Goal: Information Seeking & Learning: Learn about a topic

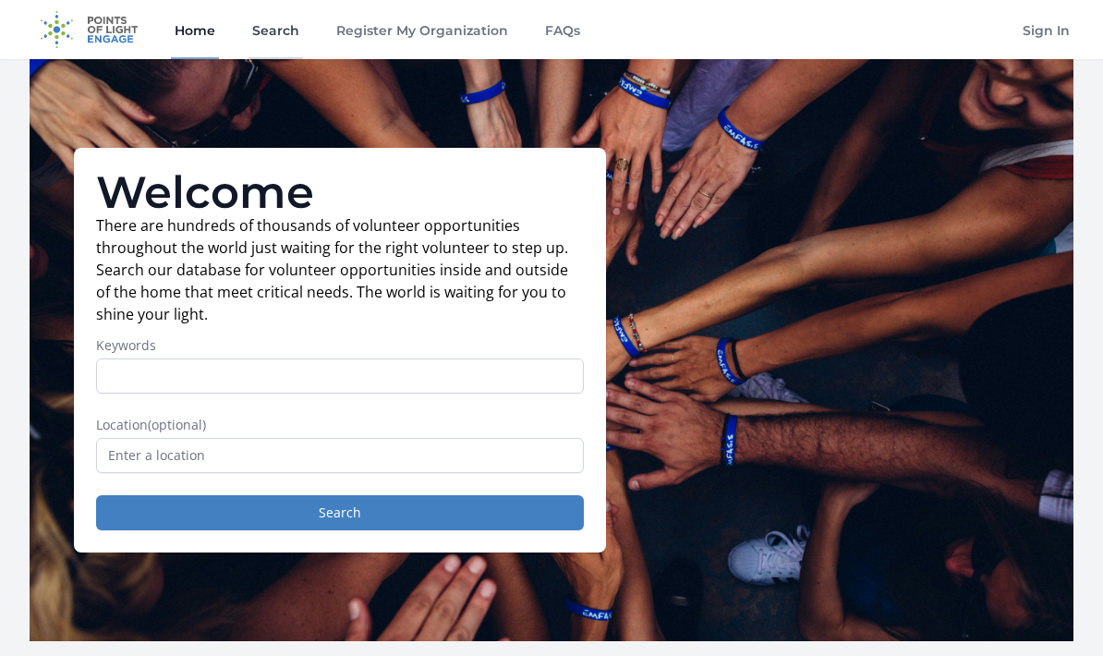
click at [299, 31] on link "Search" at bounding box center [275, 29] width 54 height 59
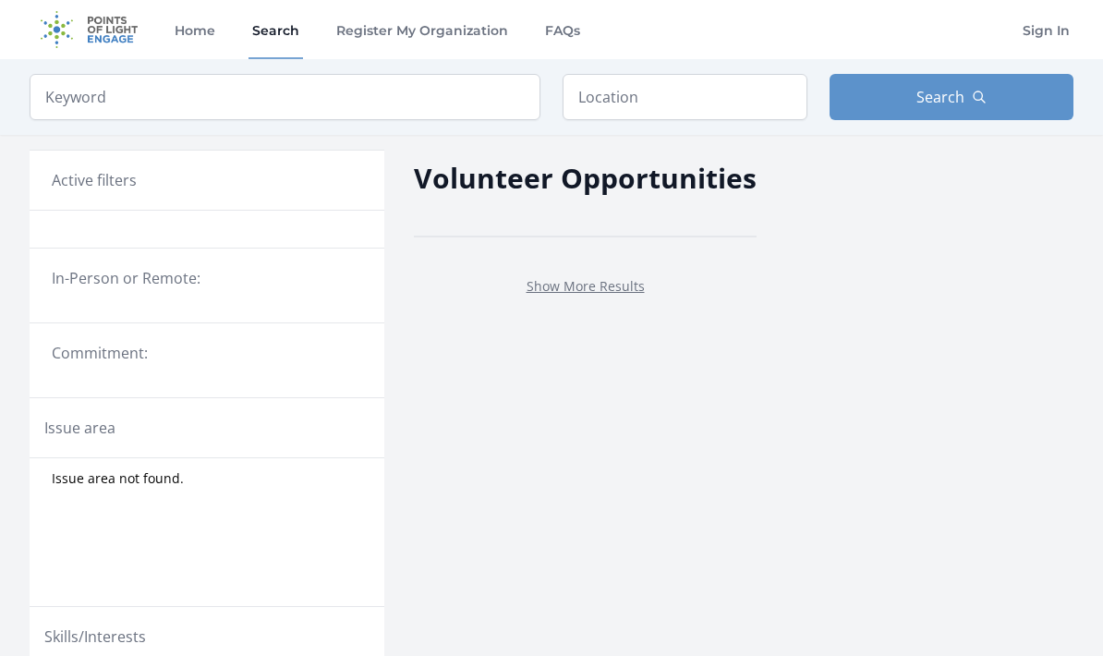
click at [294, 42] on link "Search" at bounding box center [275, 29] width 54 height 59
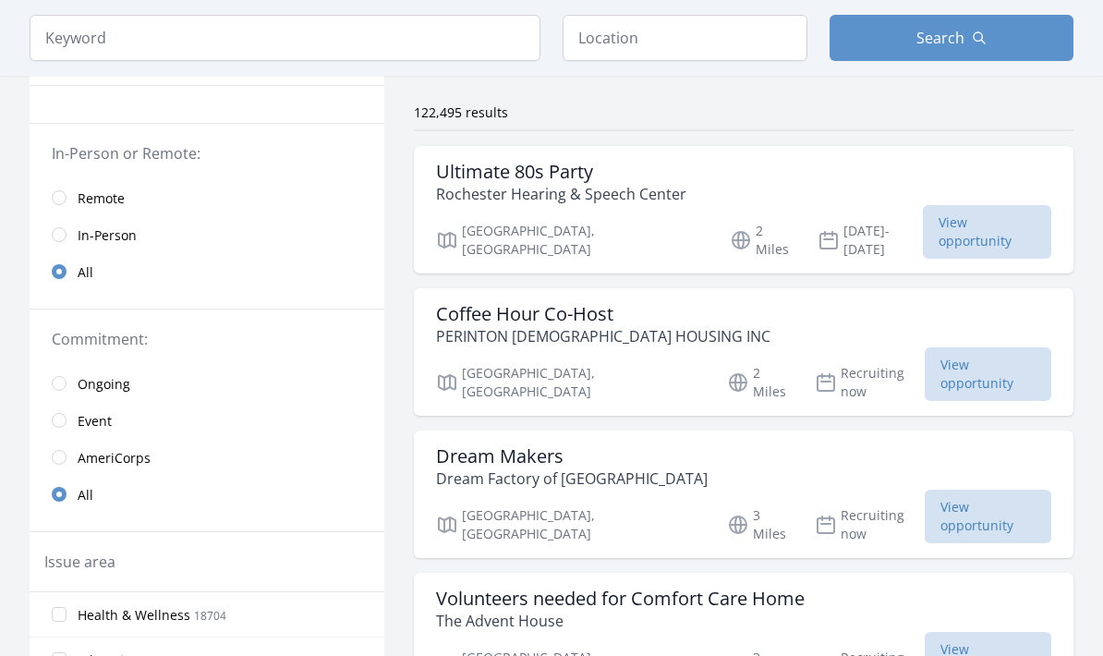
scroll to position [124, 0]
click at [139, 201] on link "Remote" at bounding box center [207, 198] width 355 height 37
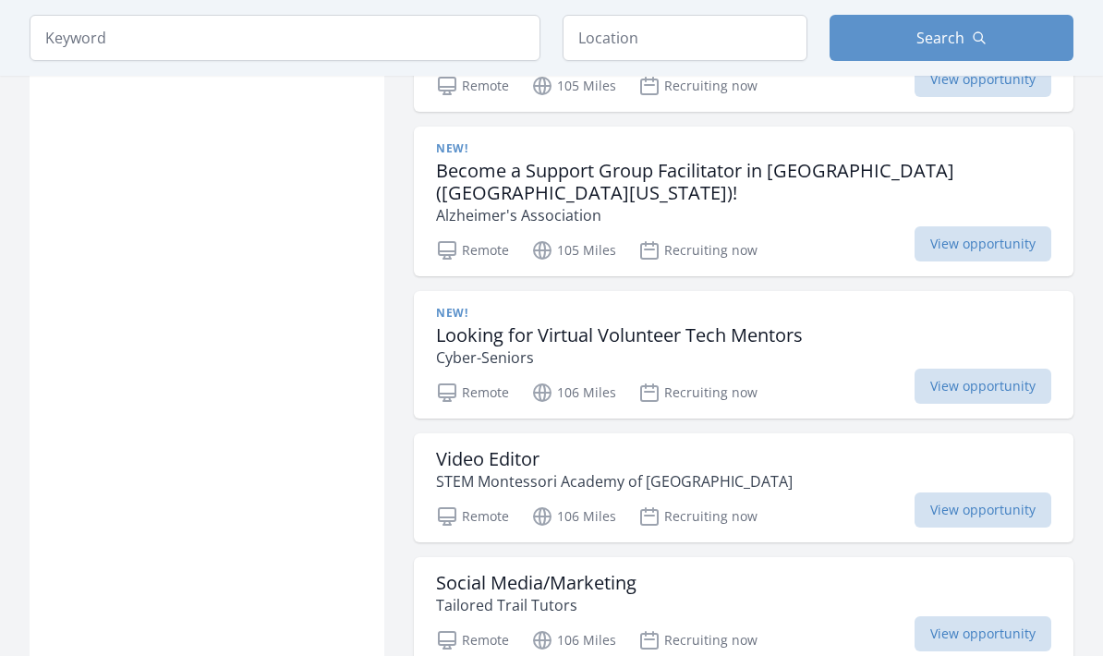
scroll to position [4398, 0]
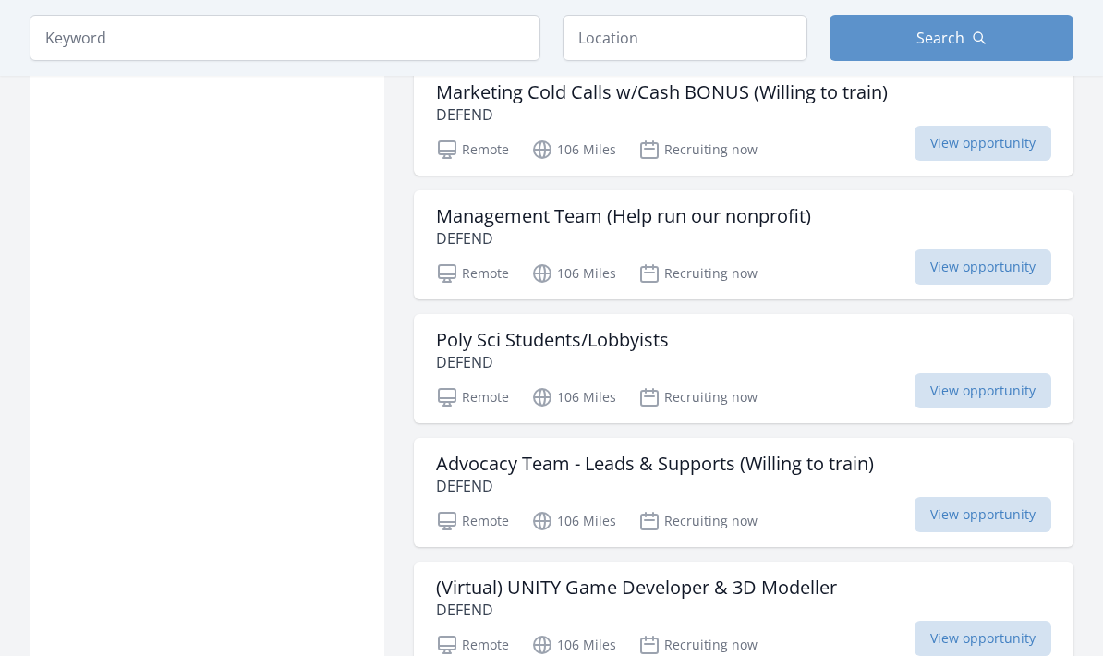
scroll to position [5698, 0]
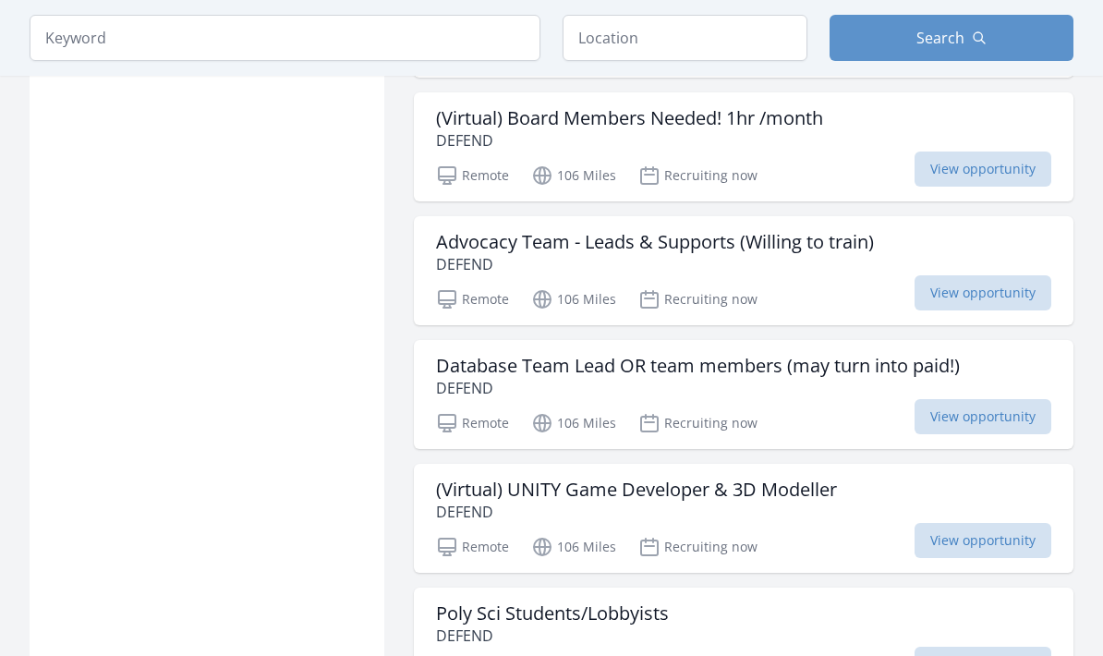
scroll to position [7774, 0]
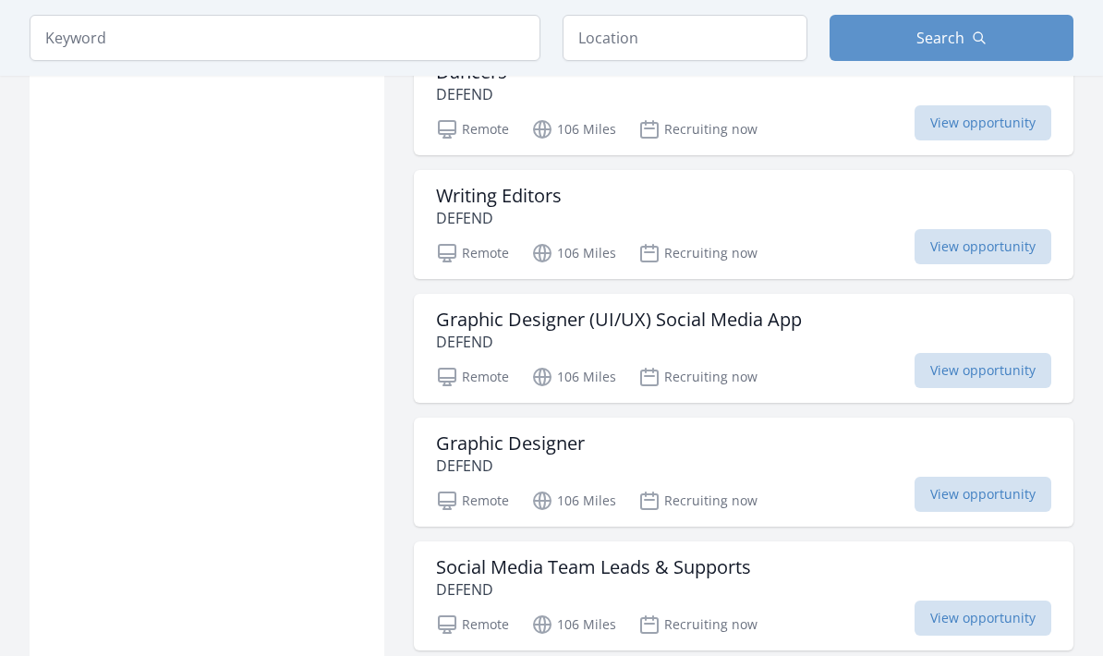
scroll to position [9425, 0]
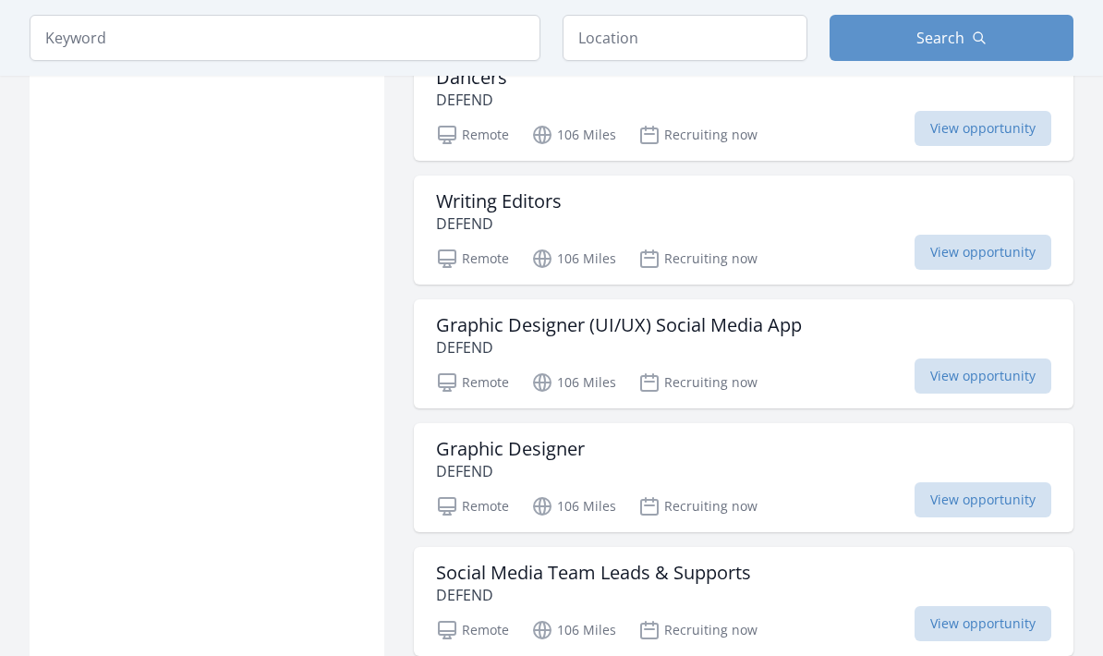
scroll to position [124, 0]
